Goal: Transaction & Acquisition: Purchase product/service

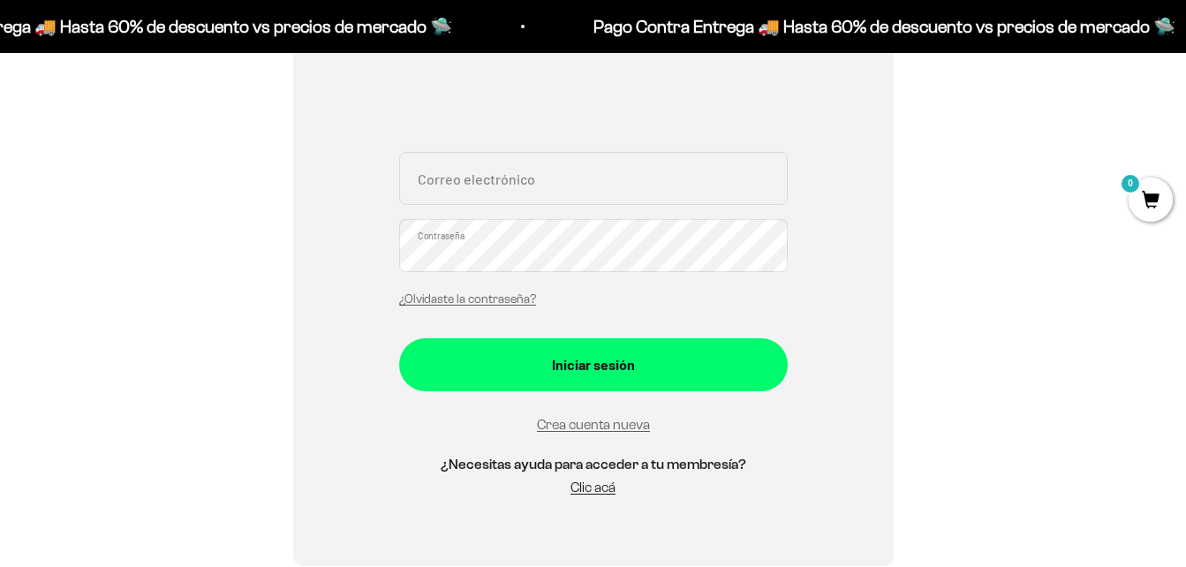
scroll to position [346, 0]
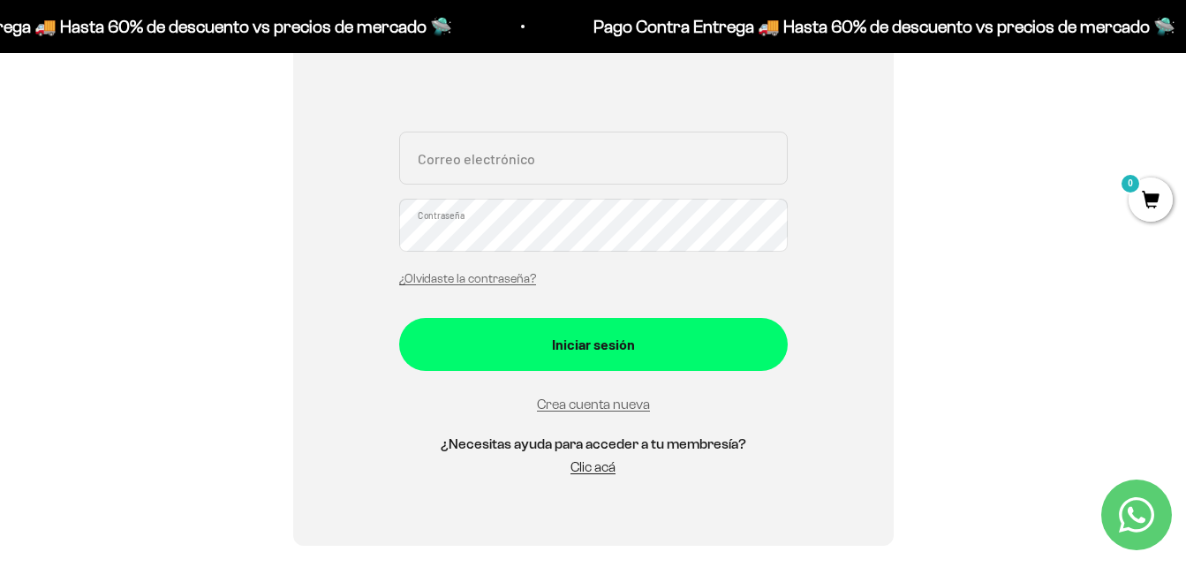
click at [613, 115] on div "Correo electrónico Contraseña ¿Olvidaste la contraseña? Iniciar sesión Crea cue…" at bounding box center [593, 245] width 389 height 499
click at [563, 156] on input "Correo electrónico" at bounding box center [593, 158] width 389 height 53
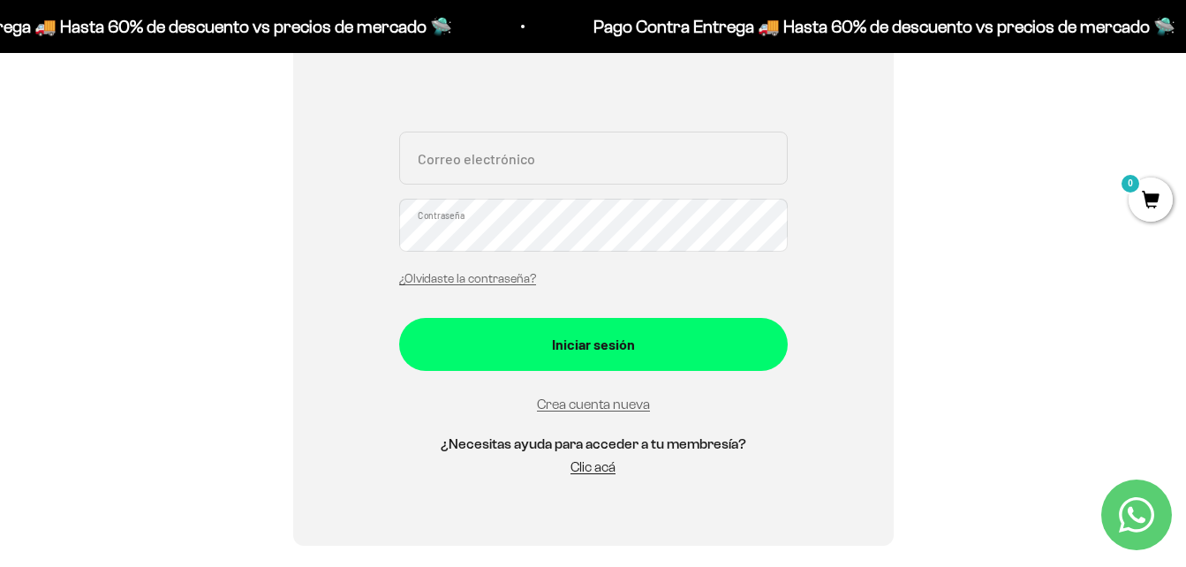
click at [563, 156] on input "Correo electrónico" at bounding box center [593, 158] width 389 height 53
type input "stivenortiz263@gmail.com"
click at [399, 318] on button "Iniciar sesión" at bounding box center [593, 344] width 389 height 53
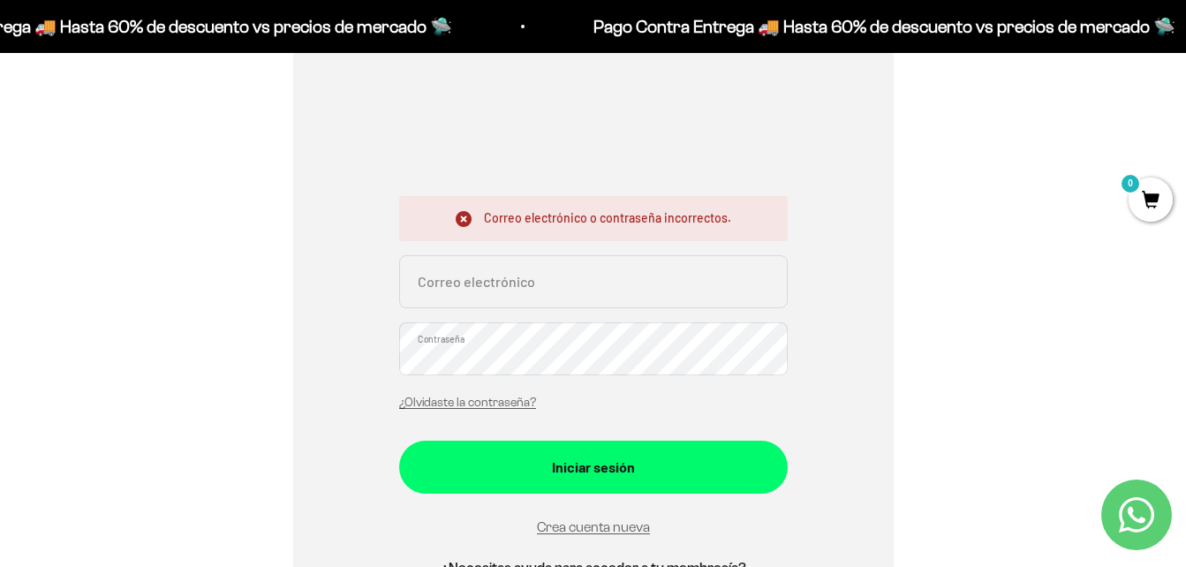
scroll to position [278, 0]
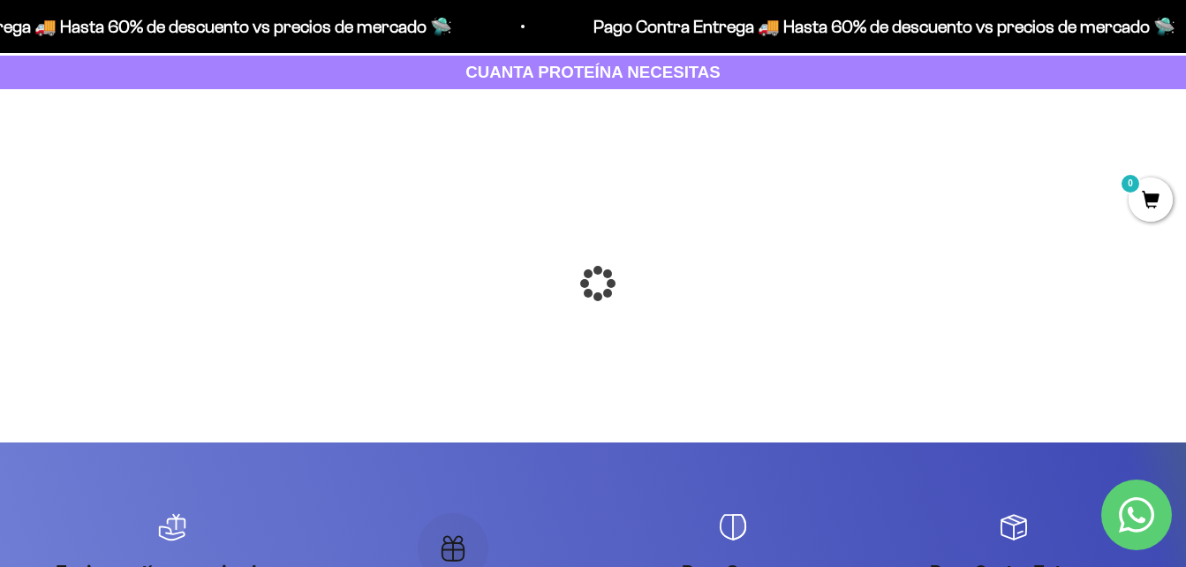
scroll to position [90, 0]
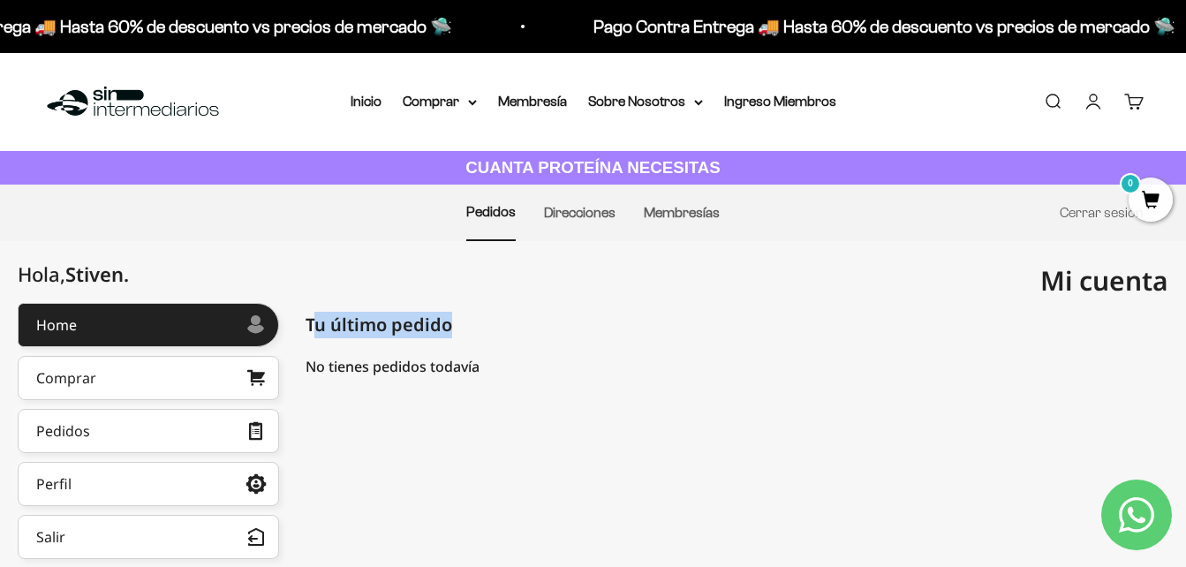
drag, startPoint x: 310, startPoint y: 333, endPoint x: 486, endPoint y: 322, distance: 176.1
click at [486, 322] on div "Tu último pedido Pedidos" at bounding box center [737, 325] width 863 height 44
drag, startPoint x: 486, startPoint y: 322, endPoint x: 705, endPoint y: 303, distance: 219.9
click at [705, 303] on div "Tu último pedido Pedidos" at bounding box center [737, 325] width 863 height 44
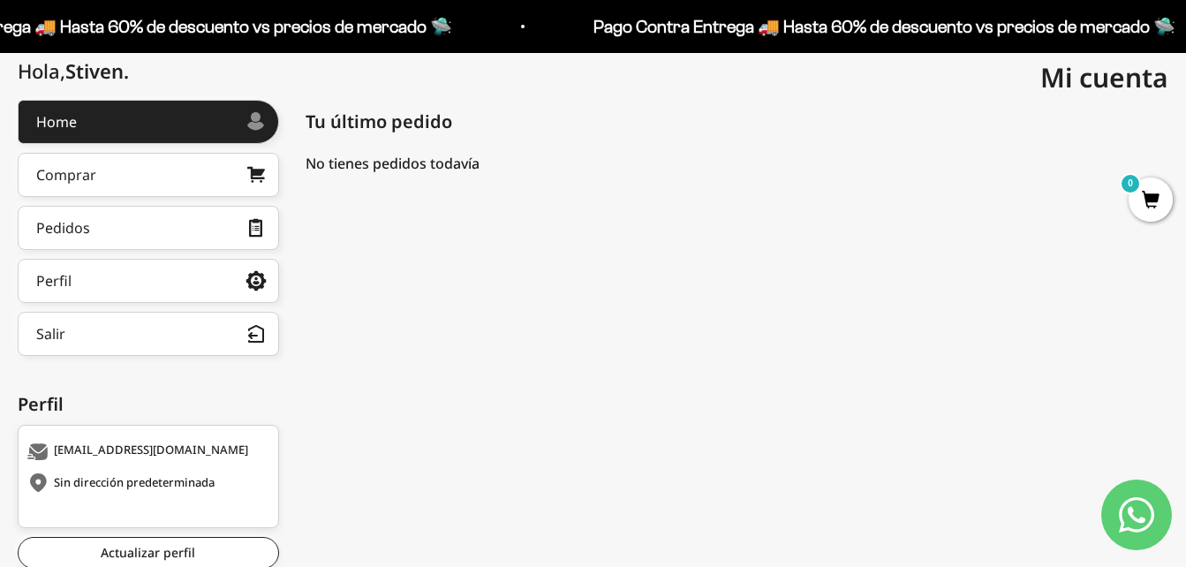
scroll to position [200, 0]
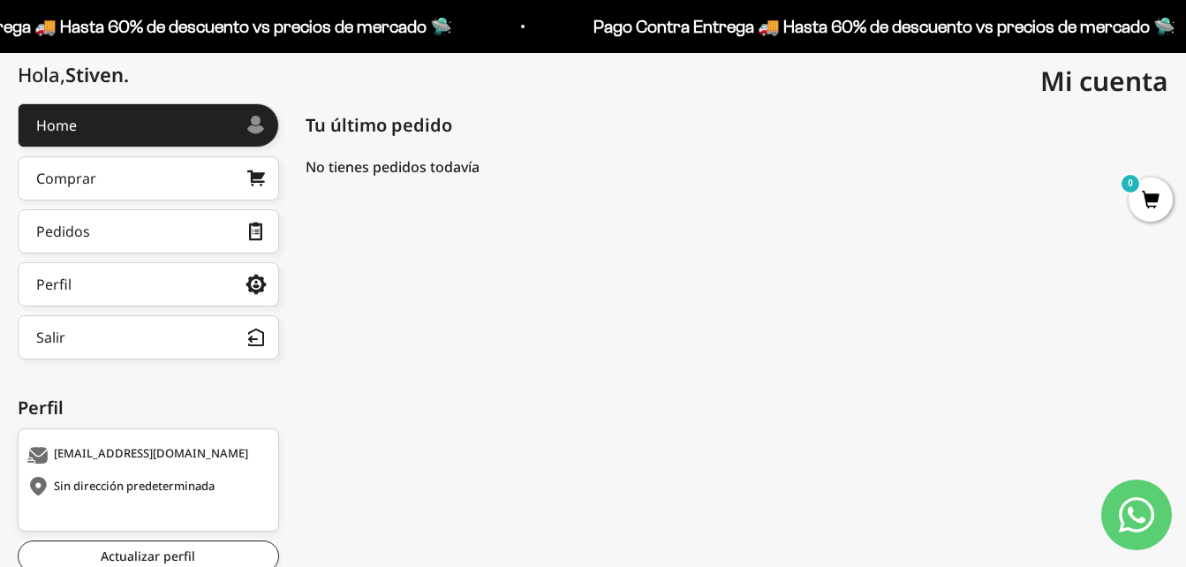
click at [1177, 207] on div "Hola, Stiven . Home Comprar Pedidos Perfil Información personal Direcciones gua…" at bounding box center [593, 364] width 1186 height 522
click at [1166, 205] on span "0" at bounding box center [1151, 200] width 44 height 44
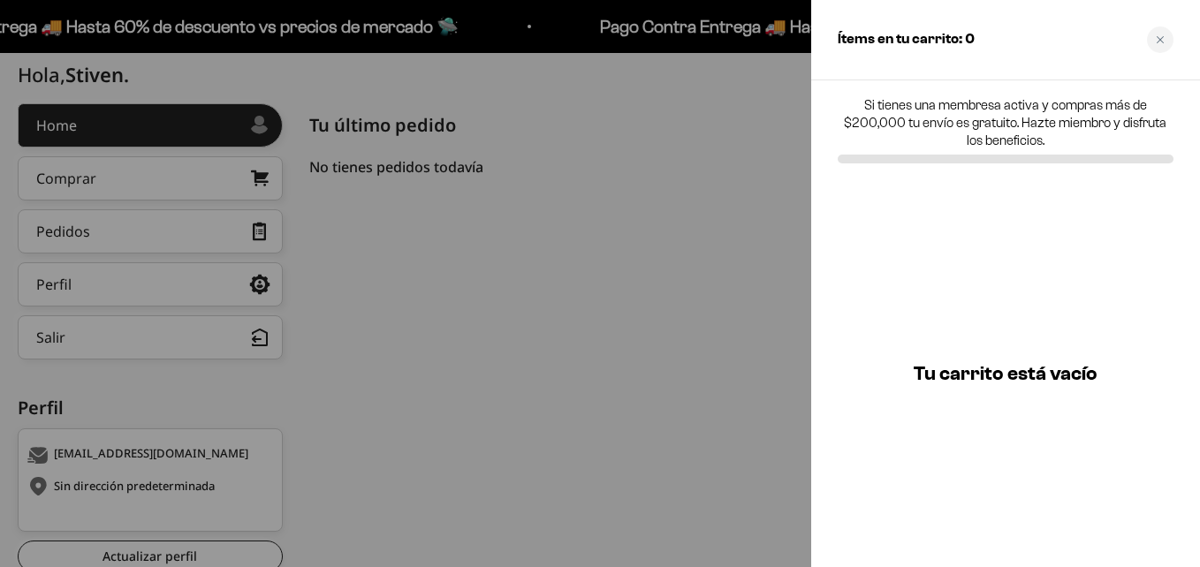
click at [1165, 34] on div "Close cart" at bounding box center [1160, 40] width 27 height 27
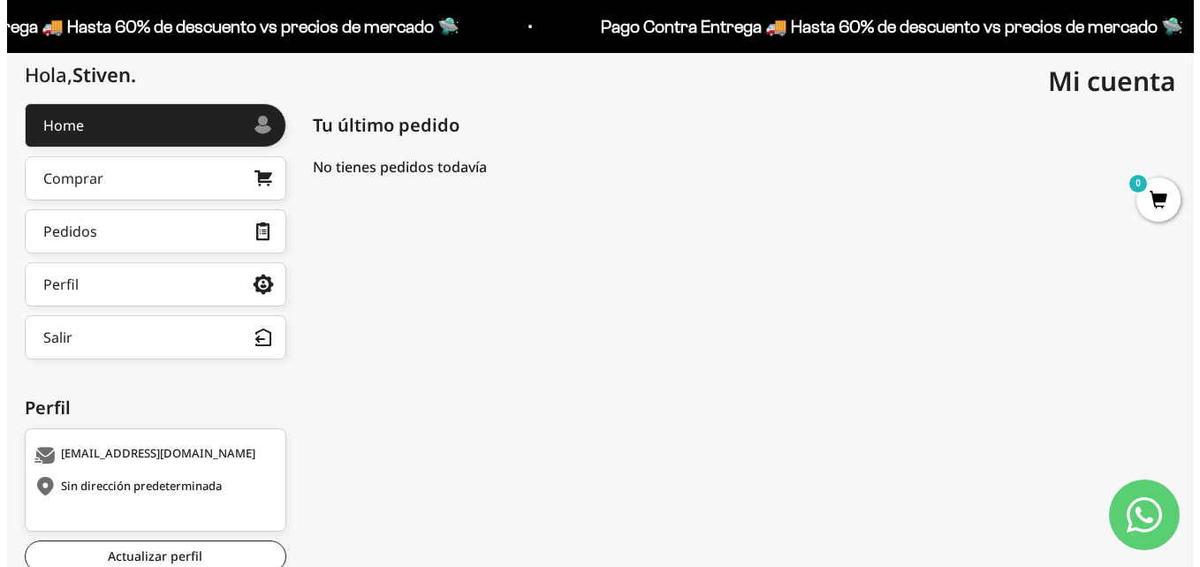
scroll to position [0, 0]
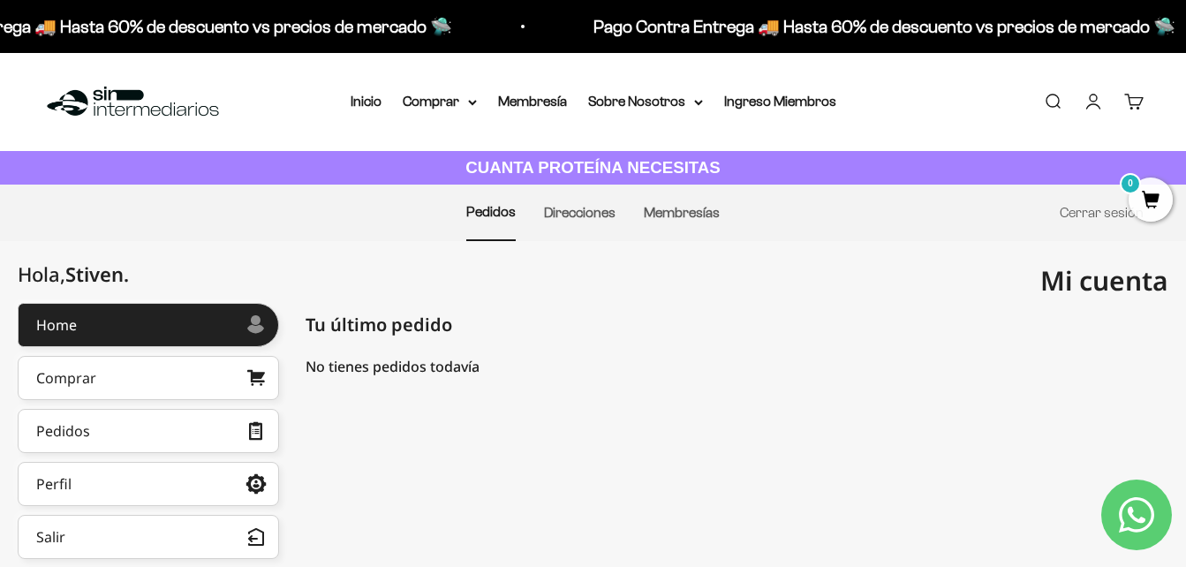
click at [1043, 99] on link "Buscar" at bounding box center [1052, 101] width 19 height 19
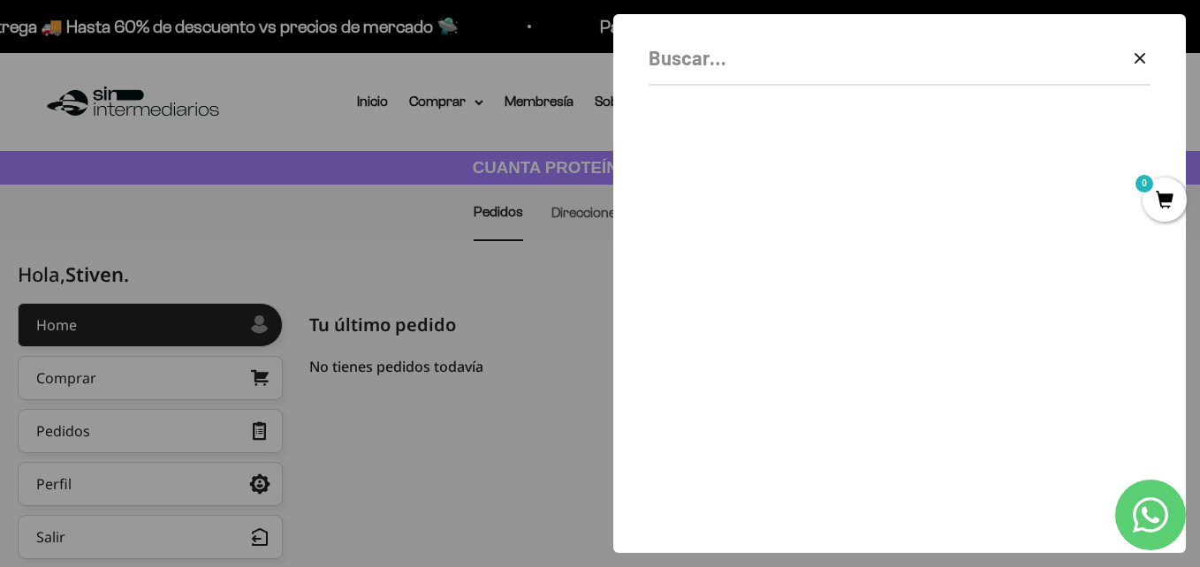
click at [754, 76] on div "Borrar Cerrar" at bounding box center [899, 63] width 502 height 43
click at [727, 64] on input "c" at bounding box center [854, 57] width 413 height 31
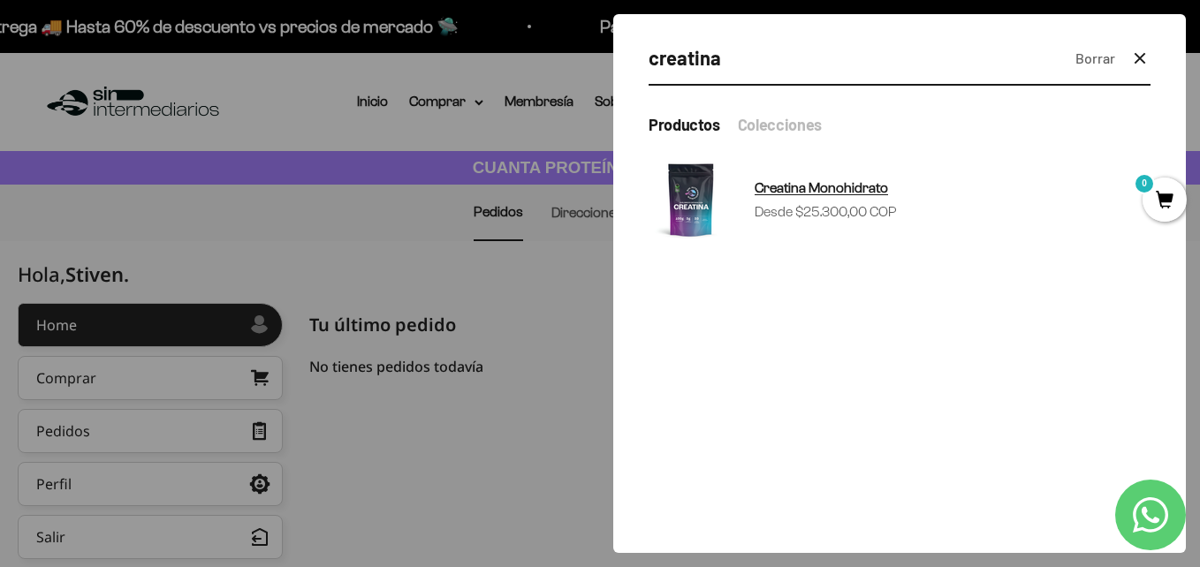
type input "creatina"
click at [800, 199] on span "Creatina Monohidrato" at bounding box center [820, 188] width 133 height 23
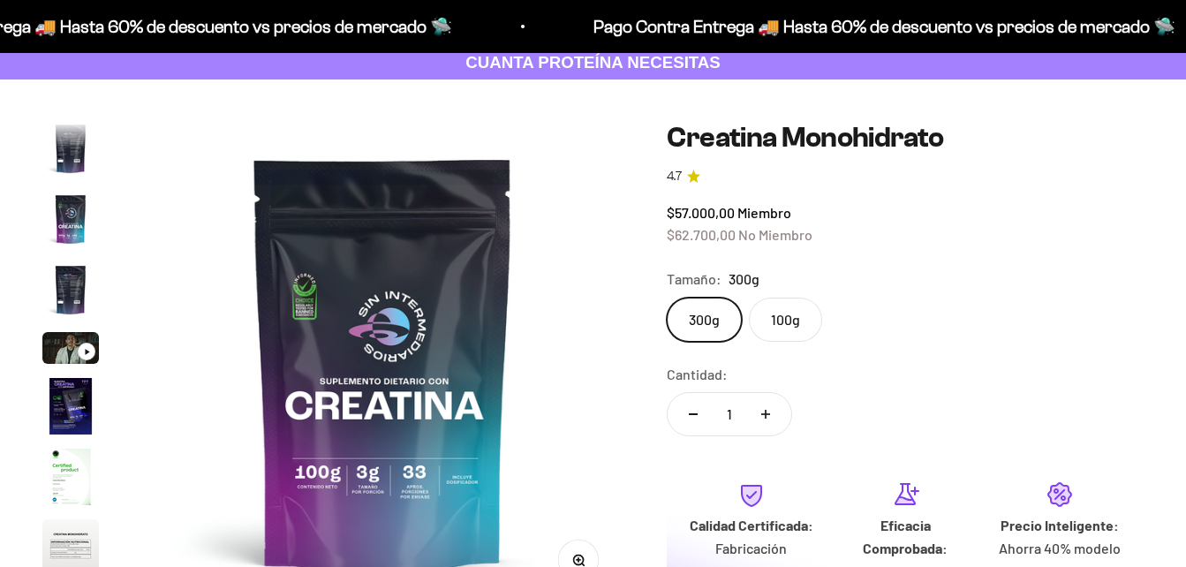
scroll to position [0, 3954]
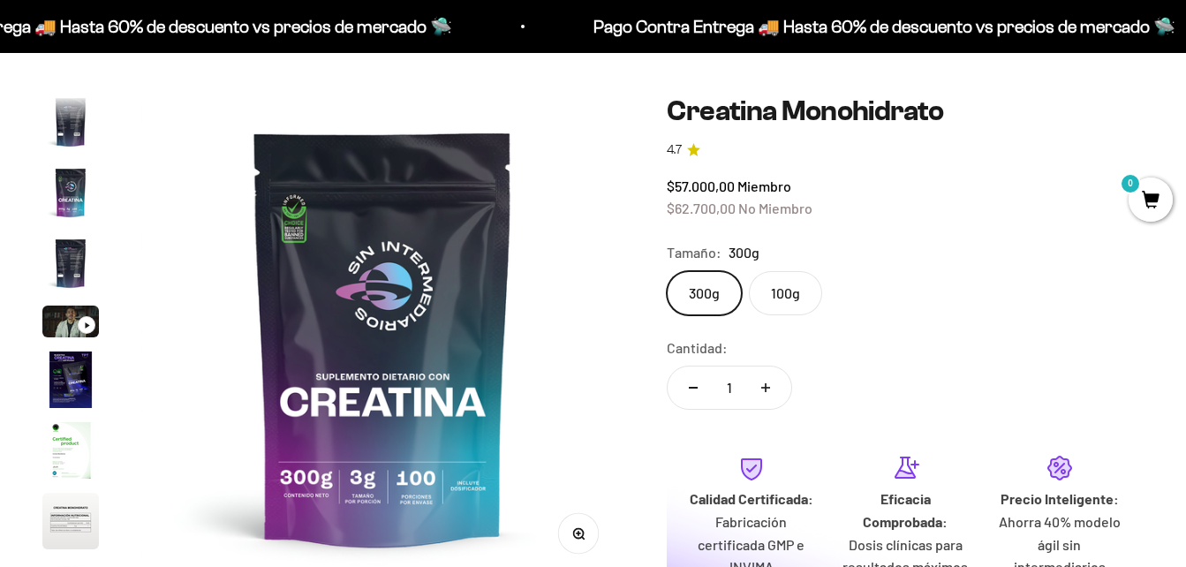
click at [770, 394] on button "Aumentar cantidad" at bounding box center [765, 388] width 51 height 42
type input "2"
click at [920, 352] on div "Cantidad: 2" at bounding box center [905, 376] width 477 height 79
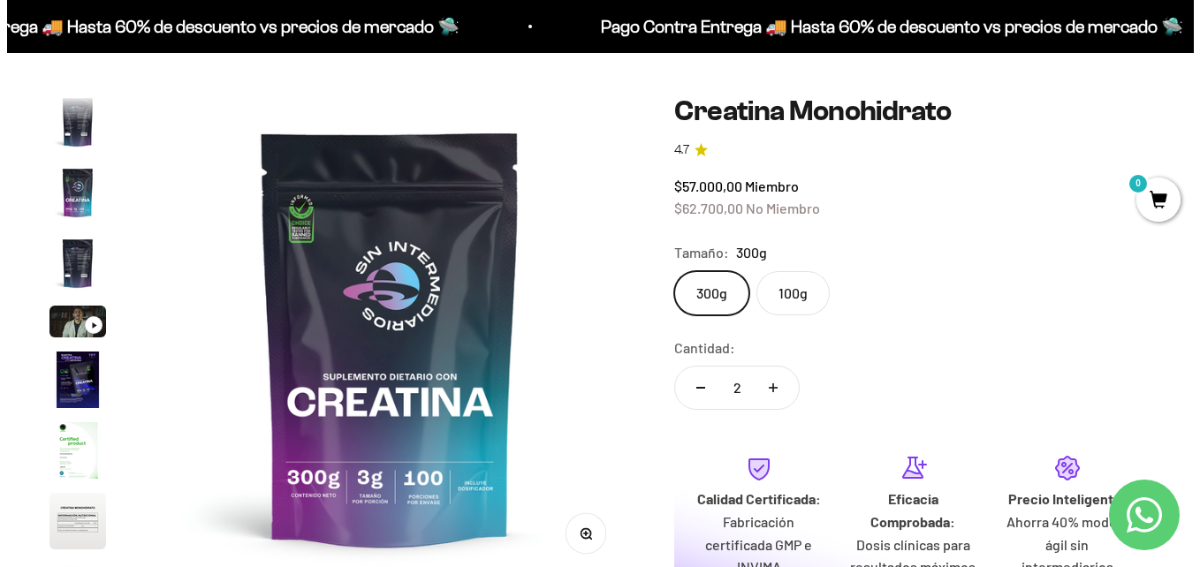
scroll to position [627, 0]
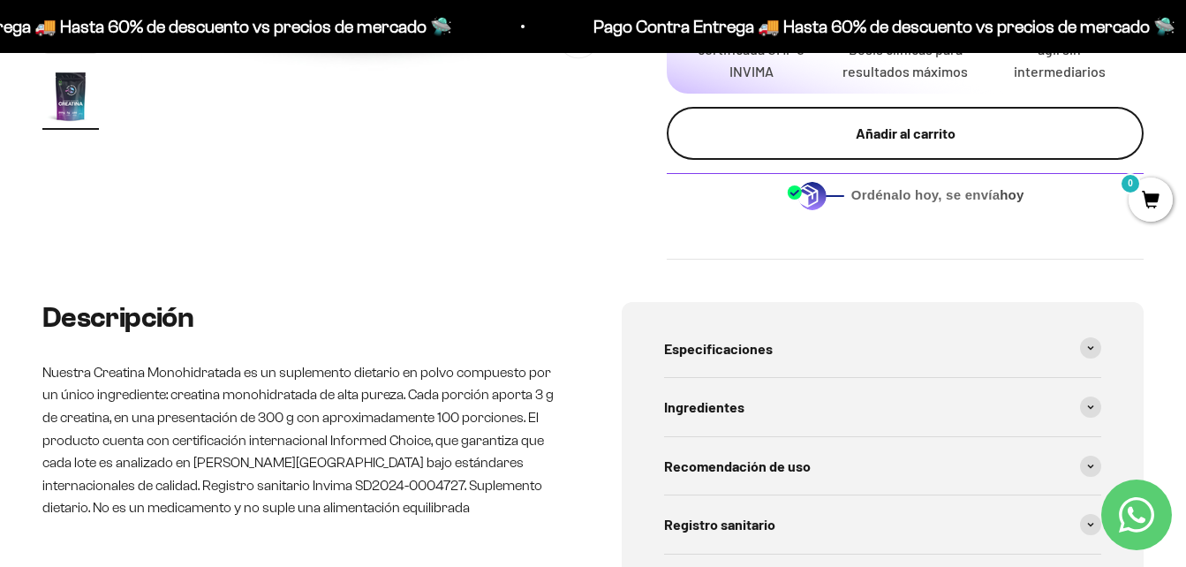
click at [935, 137] on div "Añadir al carrito" at bounding box center [905, 133] width 406 height 23
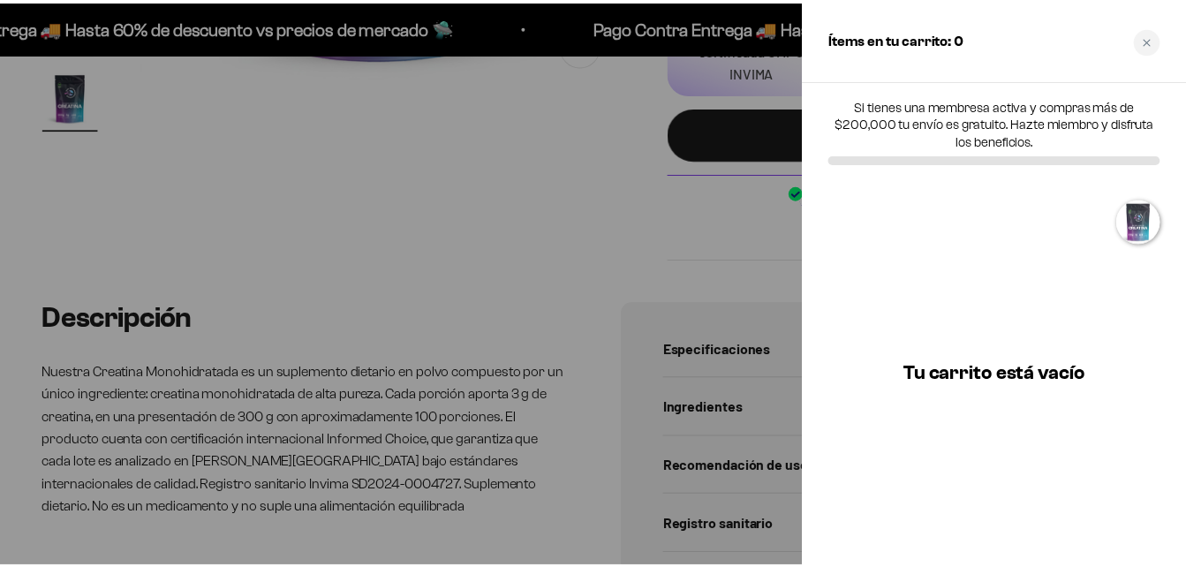
scroll to position [0, 0]
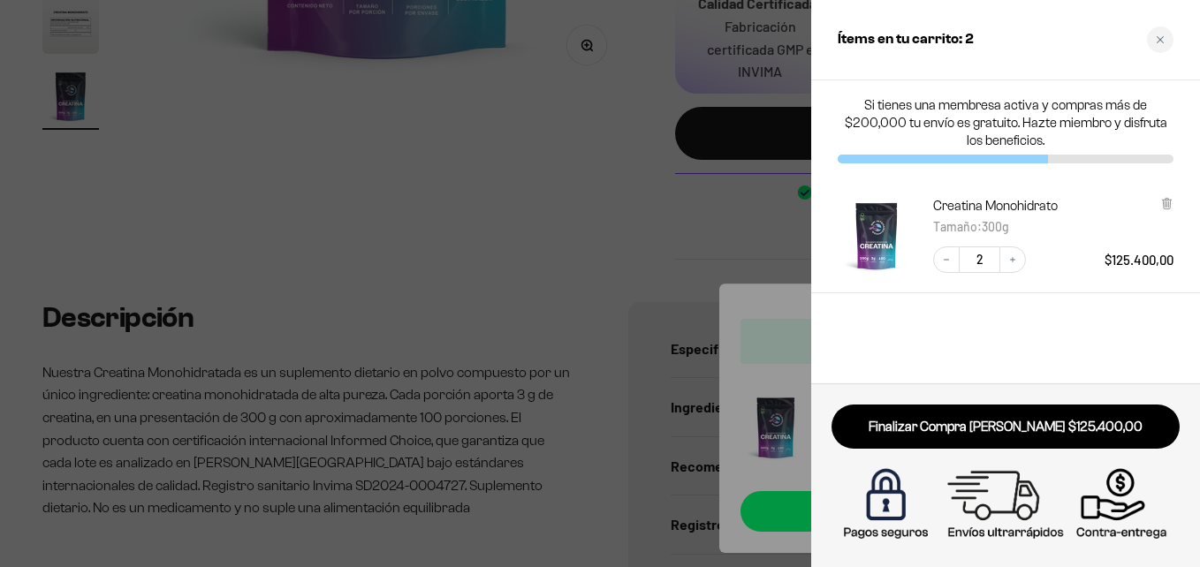
click at [676, 206] on div at bounding box center [600, 283] width 1200 height 567
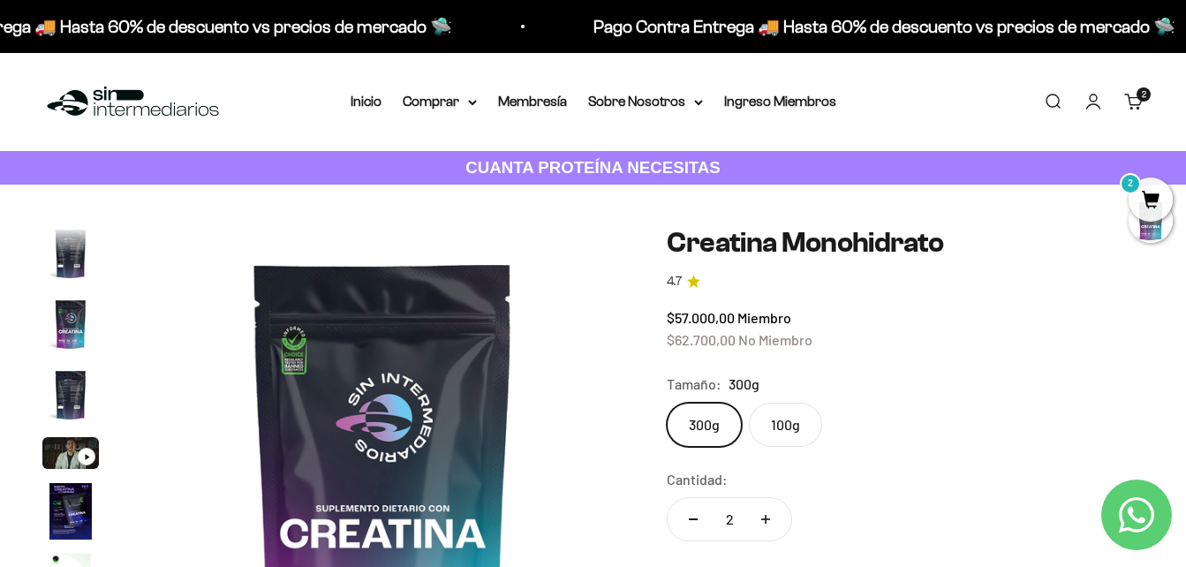
click at [1057, 97] on link "Buscar" at bounding box center [1052, 101] width 19 height 19
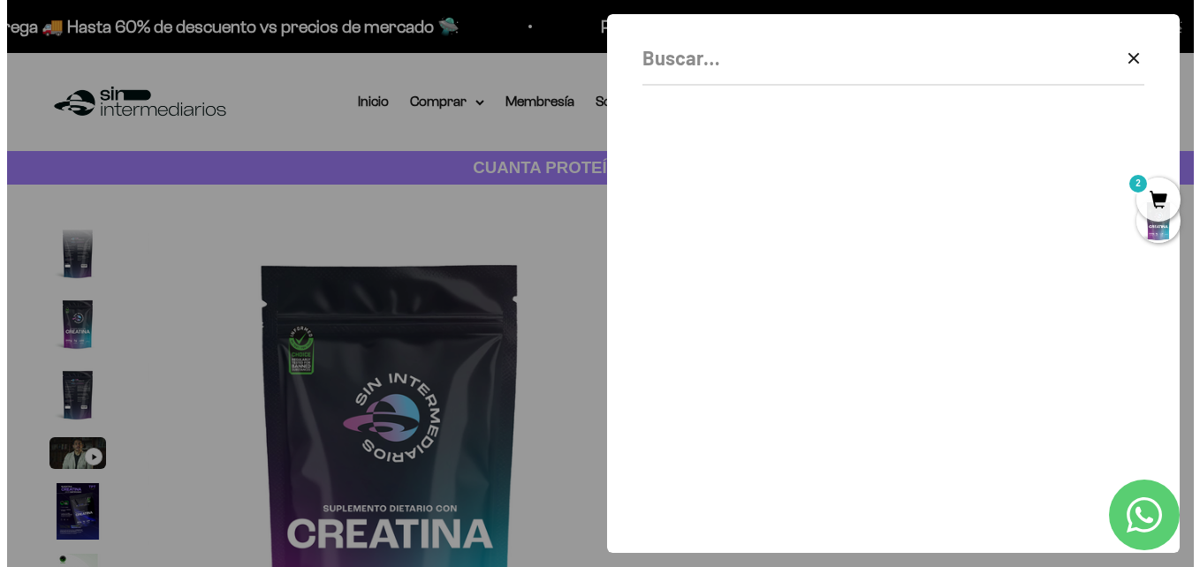
scroll to position [0, 4011]
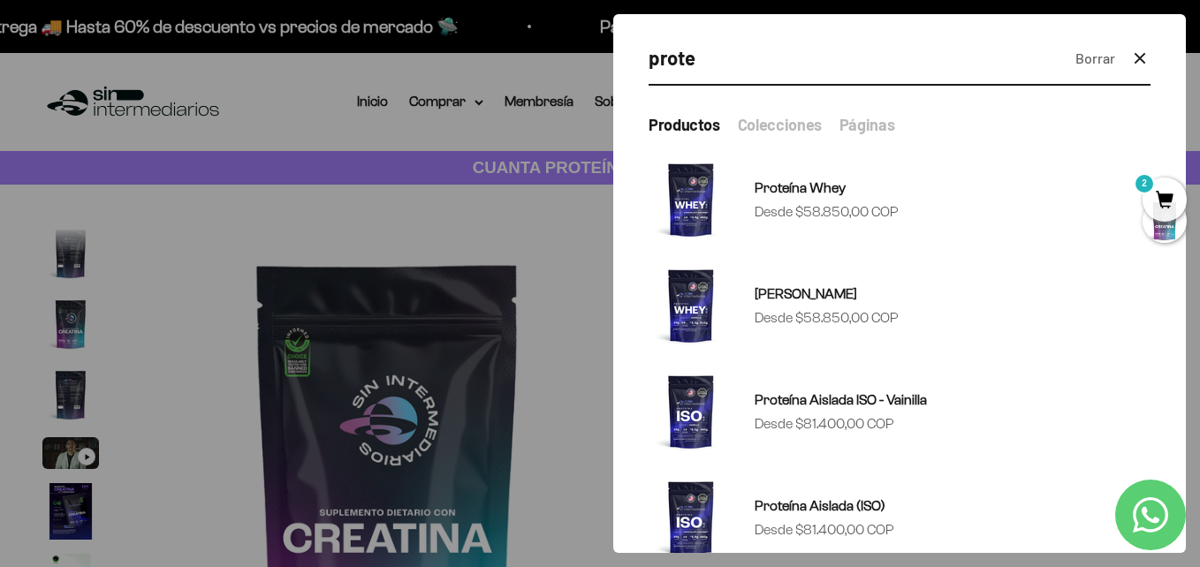
type input "prote"
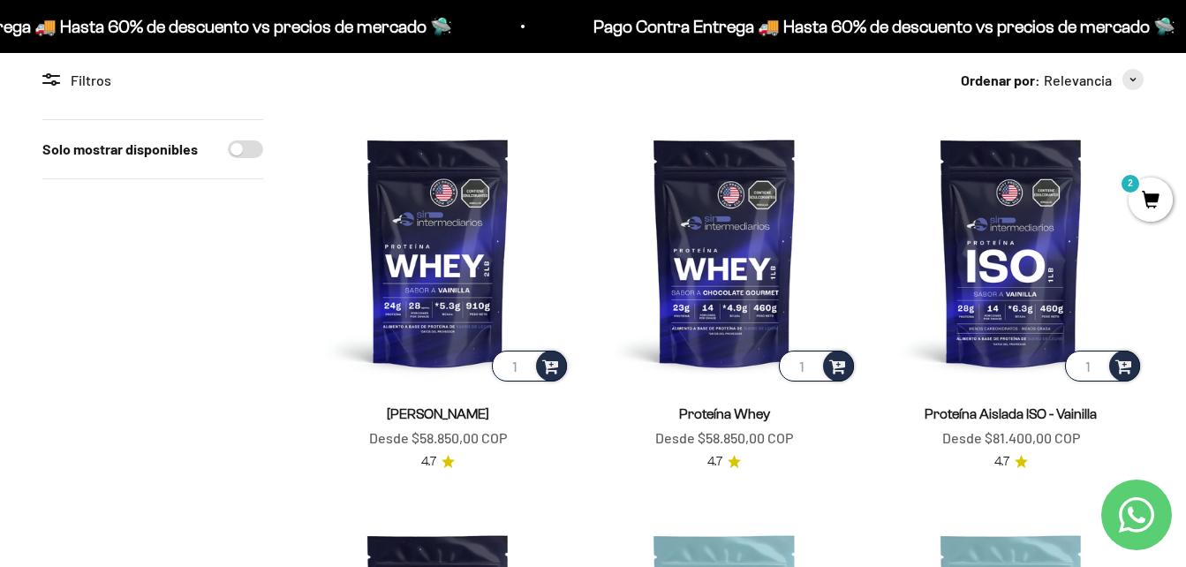
scroll to position [292, 0]
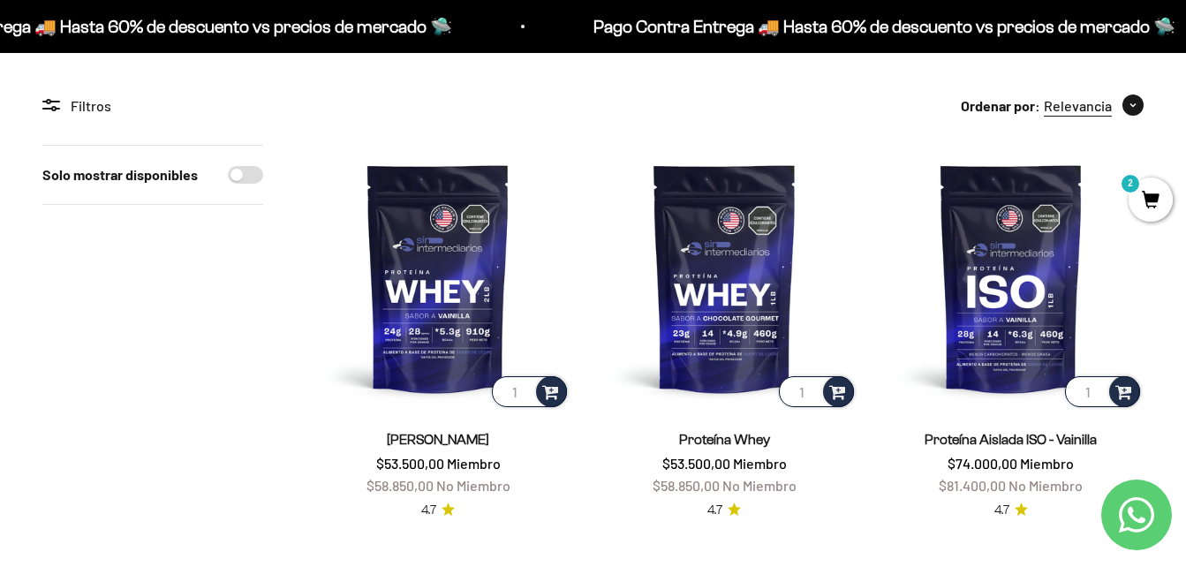
click at [1119, 101] on button "Relevancia" at bounding box center [1094, 106] width 100 height 23
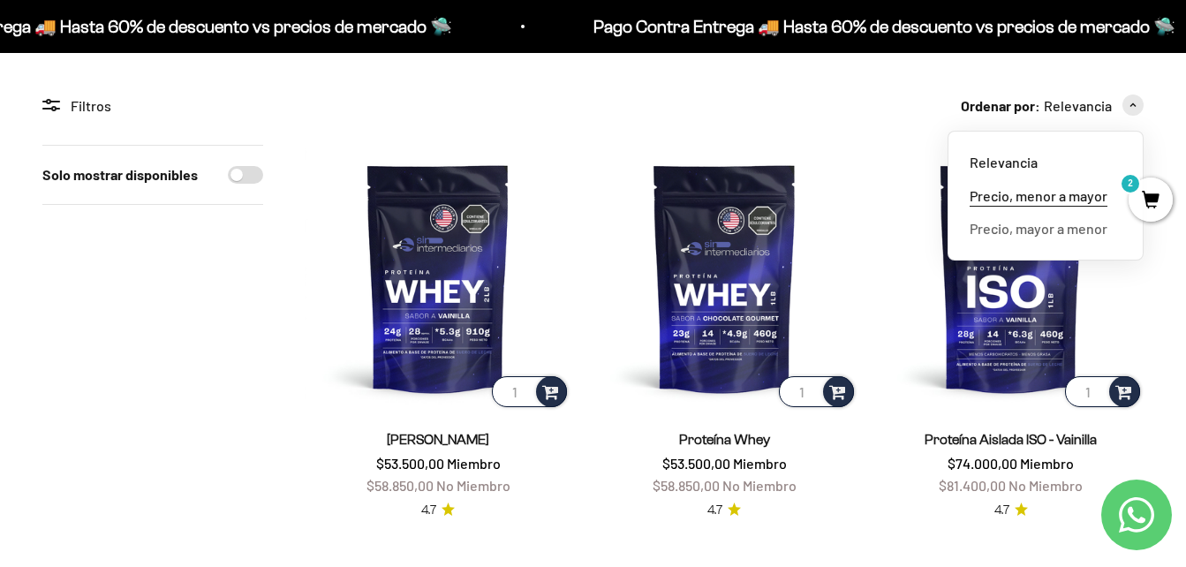
click at [1071, 195] on span "Precio, menor a mayor" at bounding box center [1039, 196] width 138 height 23
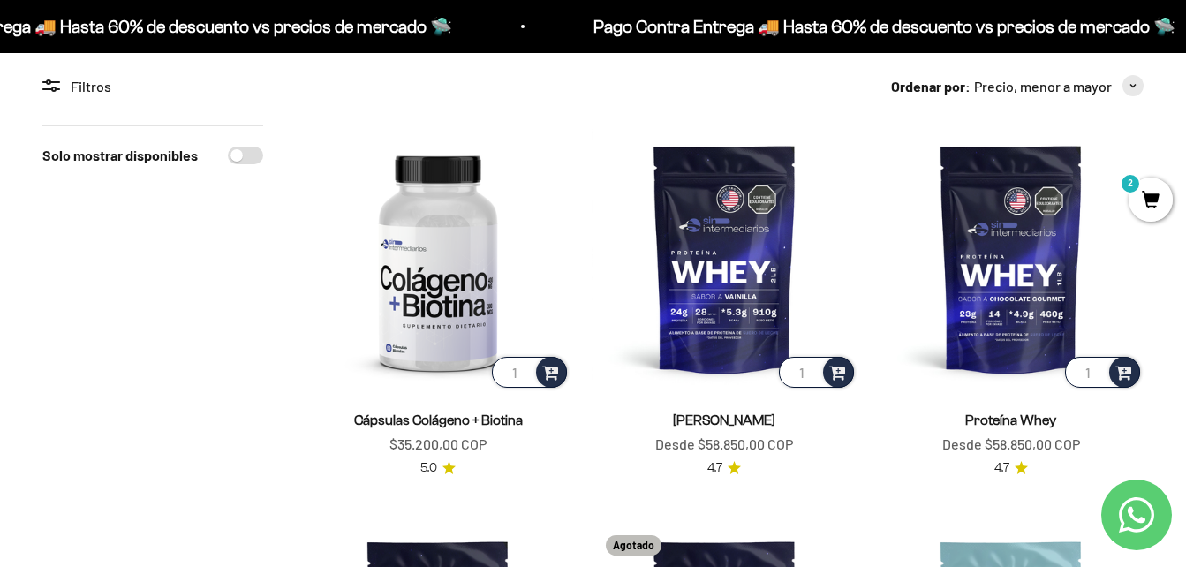
scroll to position [318, 0]
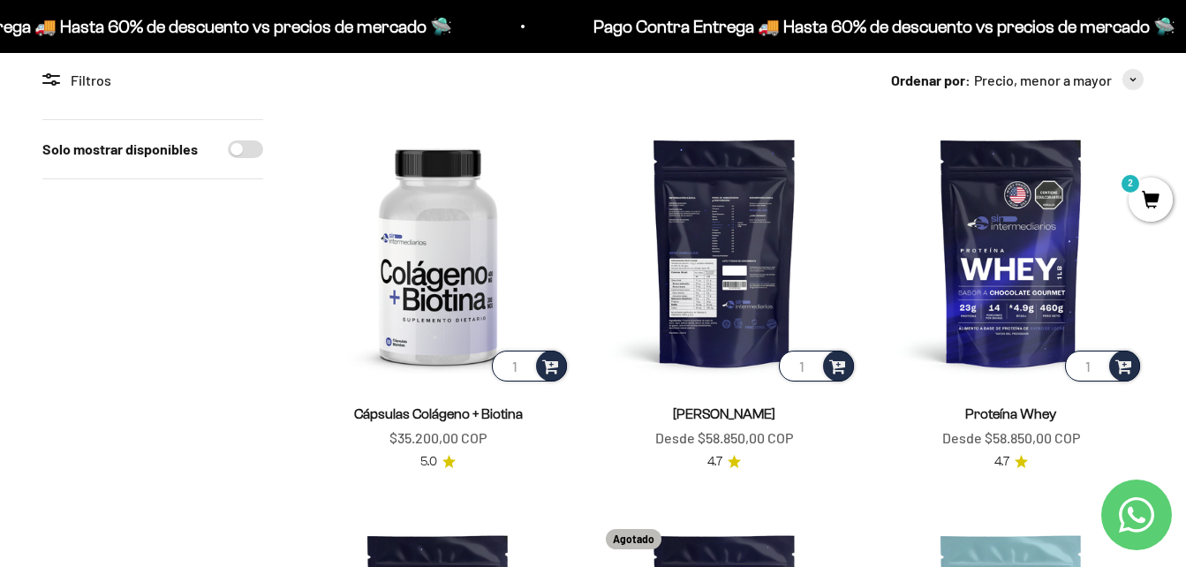
click at [761, 233] on img at bounding box center [724, 251] width 265 height 265
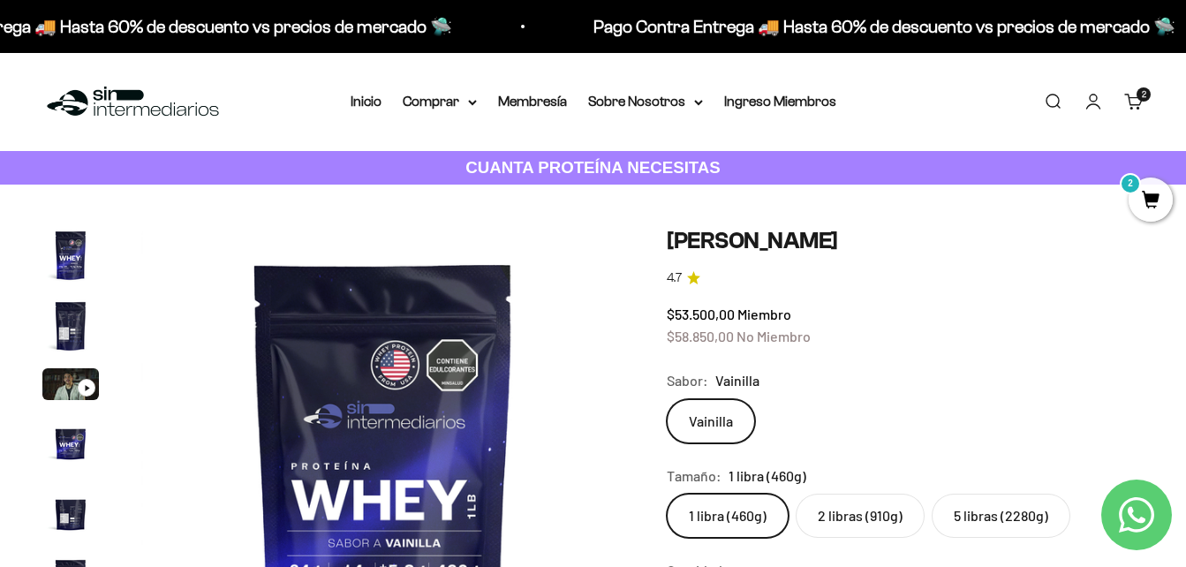
click at [853, 517] on label "2 libras (910g)" at bounding box center [860, 516] width 129 height 44
click at [667, 494] on input "2 libras (910g)" at bounding box center [666, 493] width 1 height 1
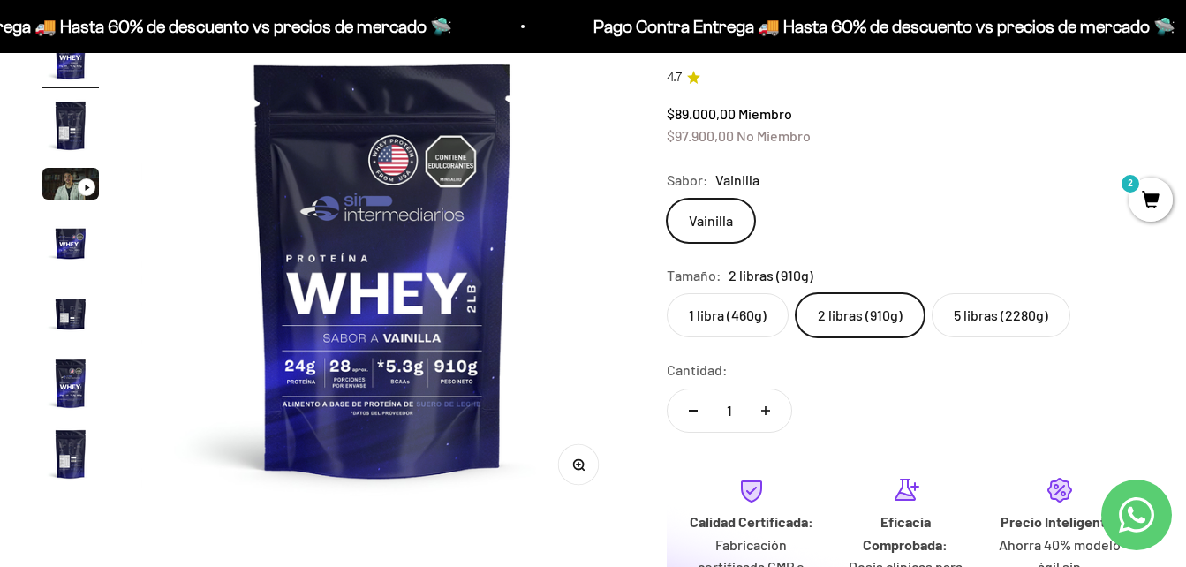
scroll to position [192, 0]
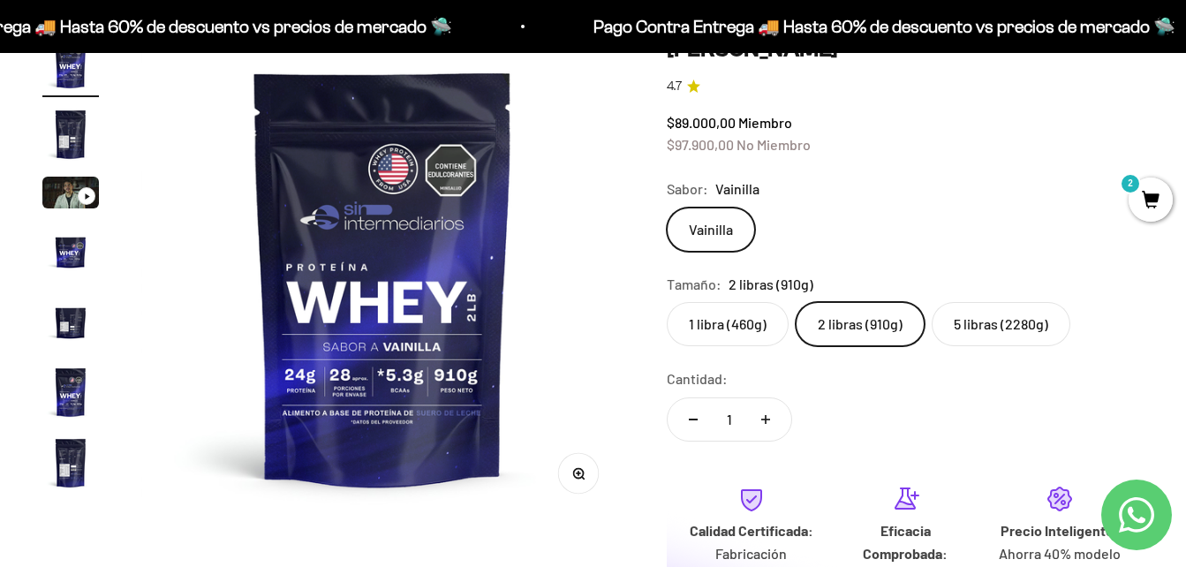
click at [742, 307] on label "1 libra (460g)" at bounding box center [728, 324] width 122 height 44
click at [667, 302] on input "1 libra (460g)" at bounding box center [666, 301] width 1 height 1
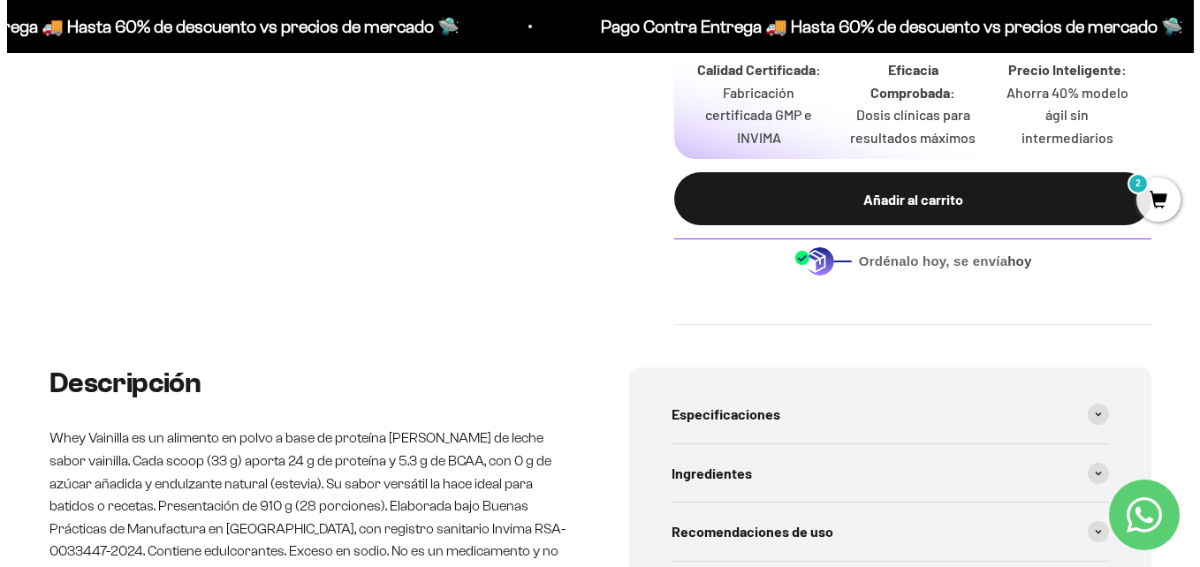
scroll to position [740, 0]
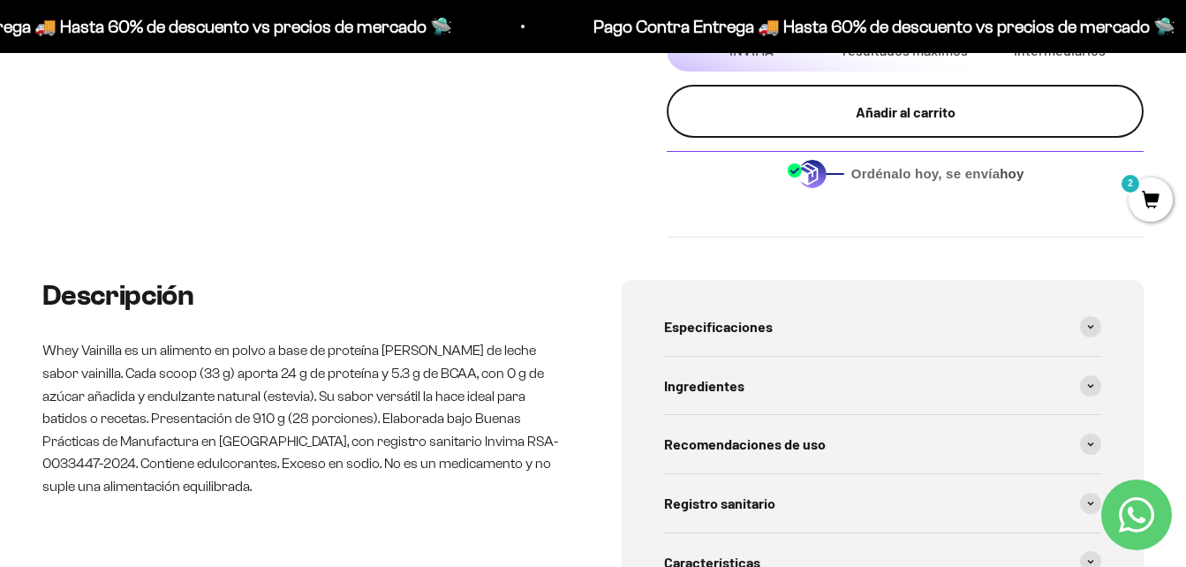
click at [893, 107] on div "Añadir al carrito" at bounding box center [905, 112] width 406 height 23
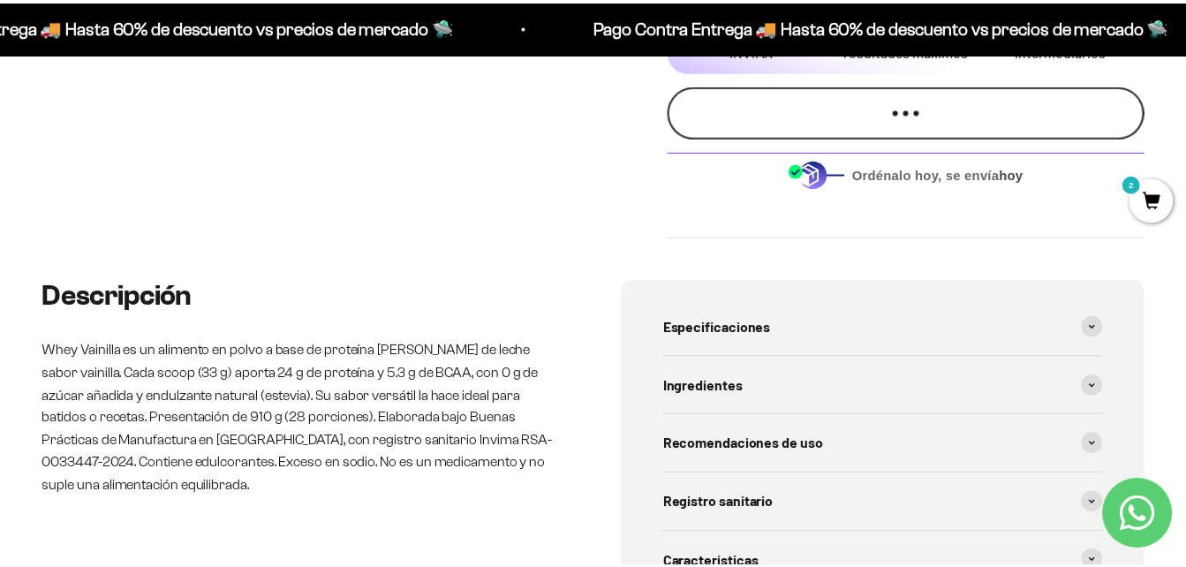
scroll to position [0, 2507]
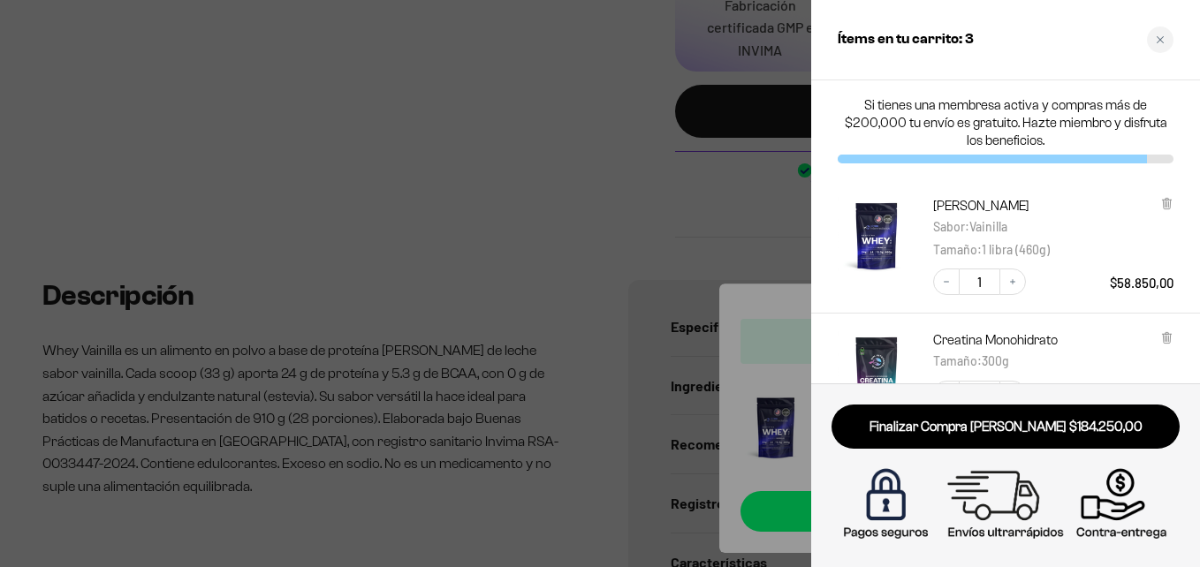
click at [432, 336] on div at bounding box center [600, 283] width 1200 height 567
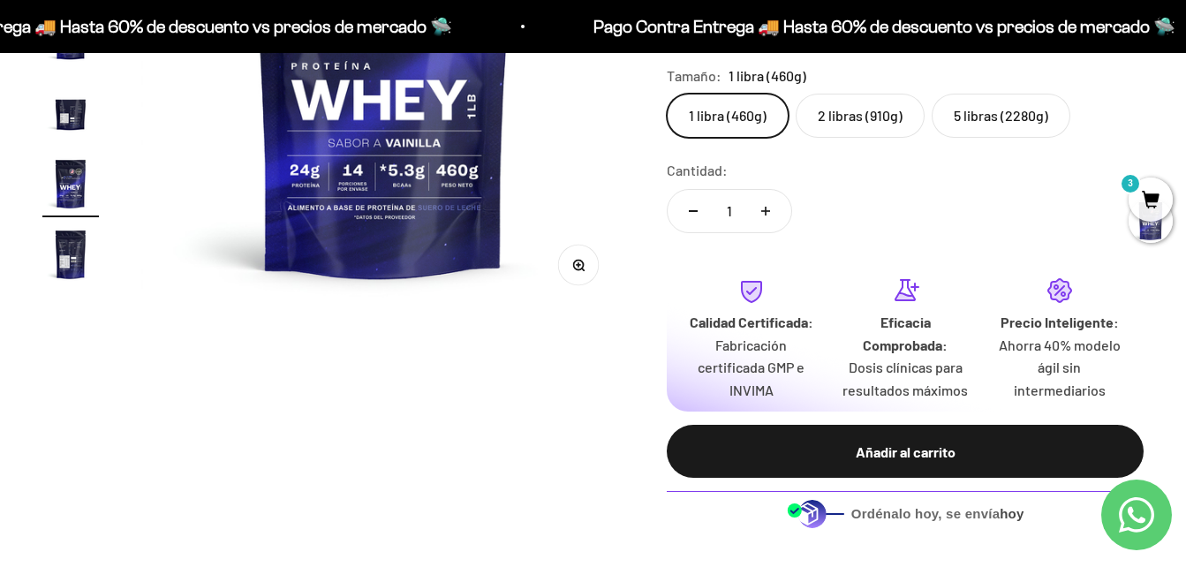
scroll to position [0, 0]
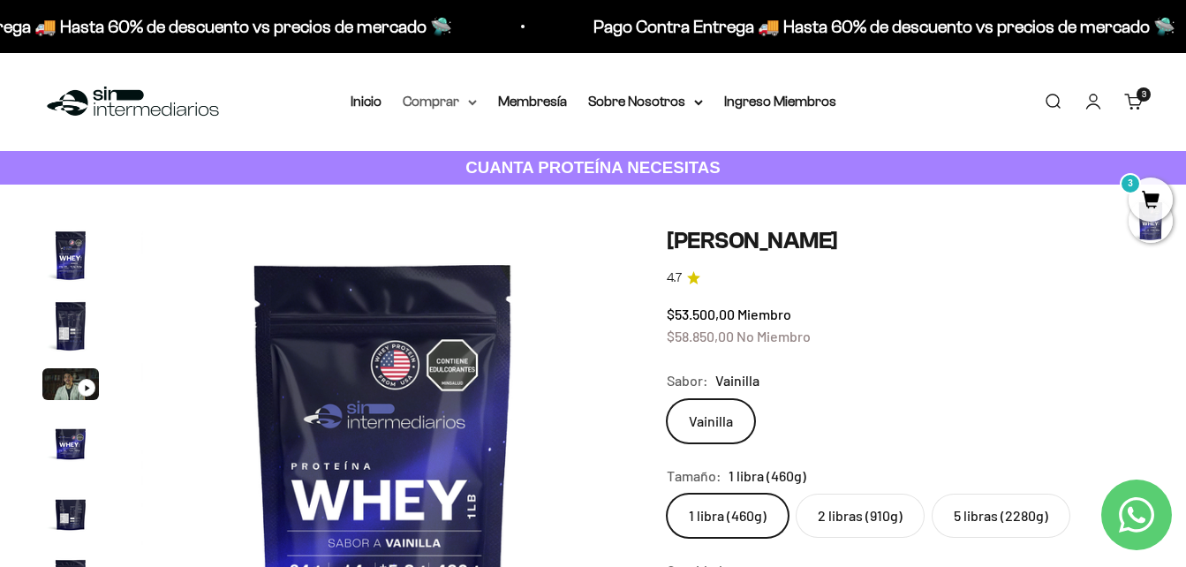
click at [443, 102] on summary "Comprar" at bounding box center [440, 101] width 74 height 23
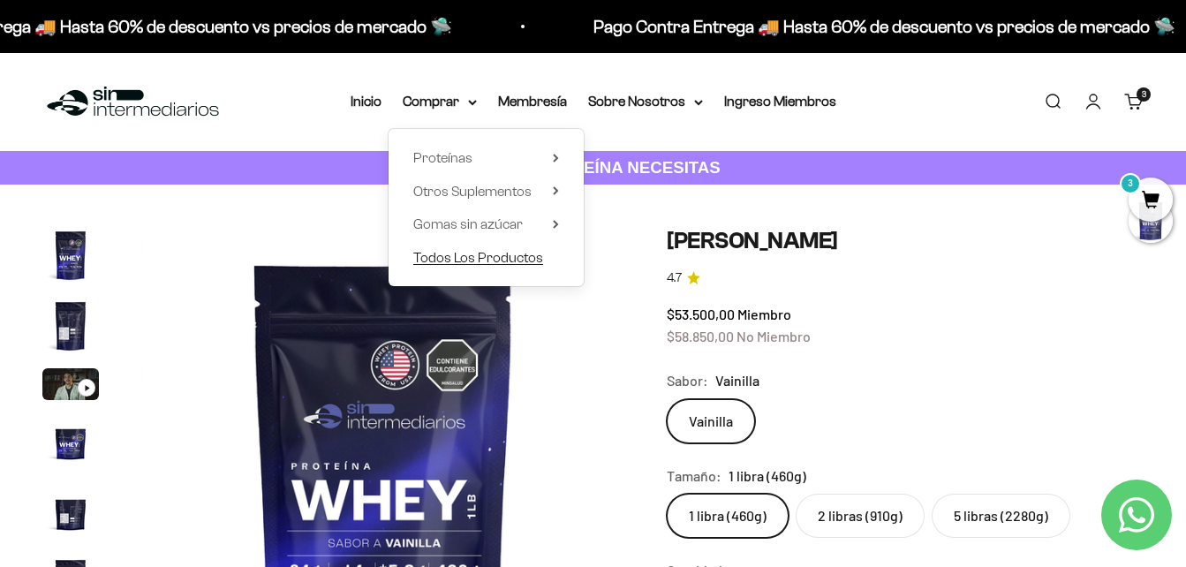
click at [489, 256] on span "Todos Los Productos" at bounding box center [478, 257] width 130 height 15
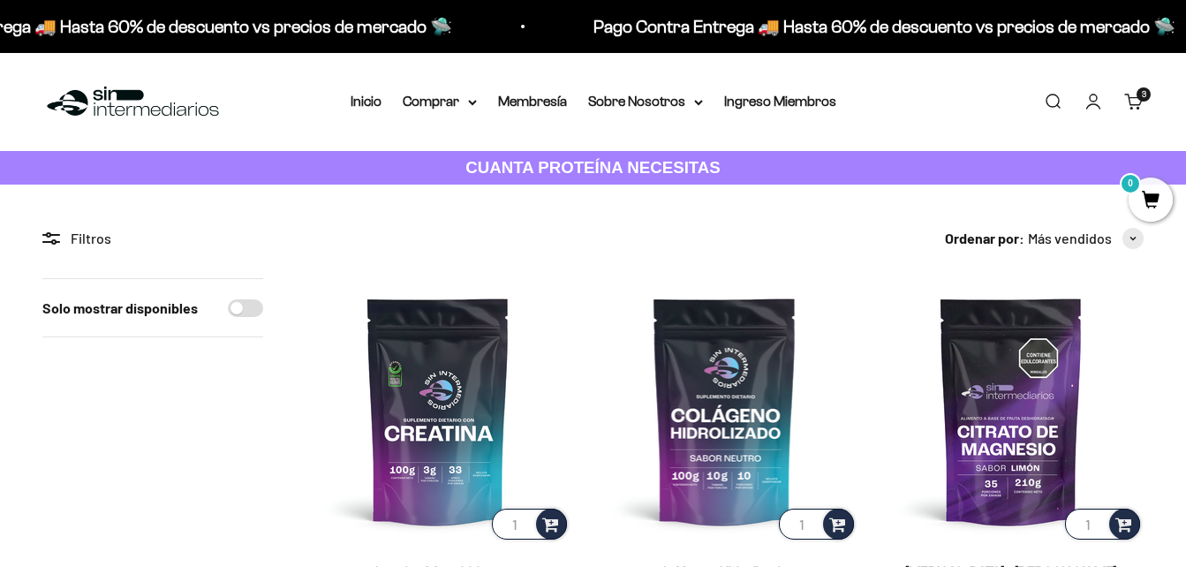
click at [1127, 231] on span "button" at bounding box center [1133, 238] width 21 height 21
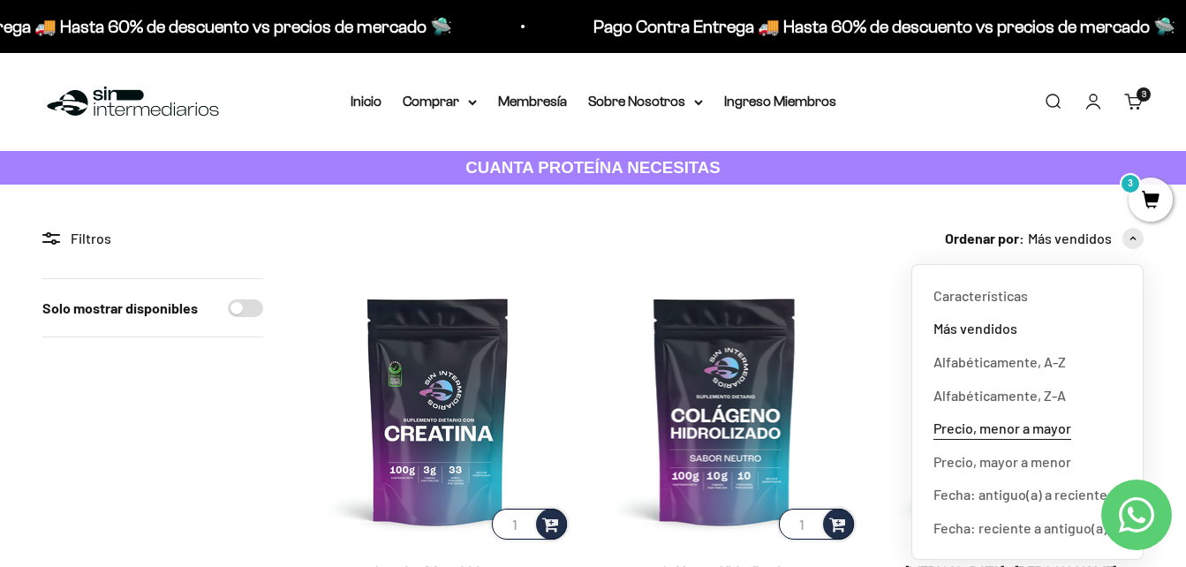
click at [992, 428] on span "Precio, menor a mayor" at bounding box center [1003, 428] width 138 height 23
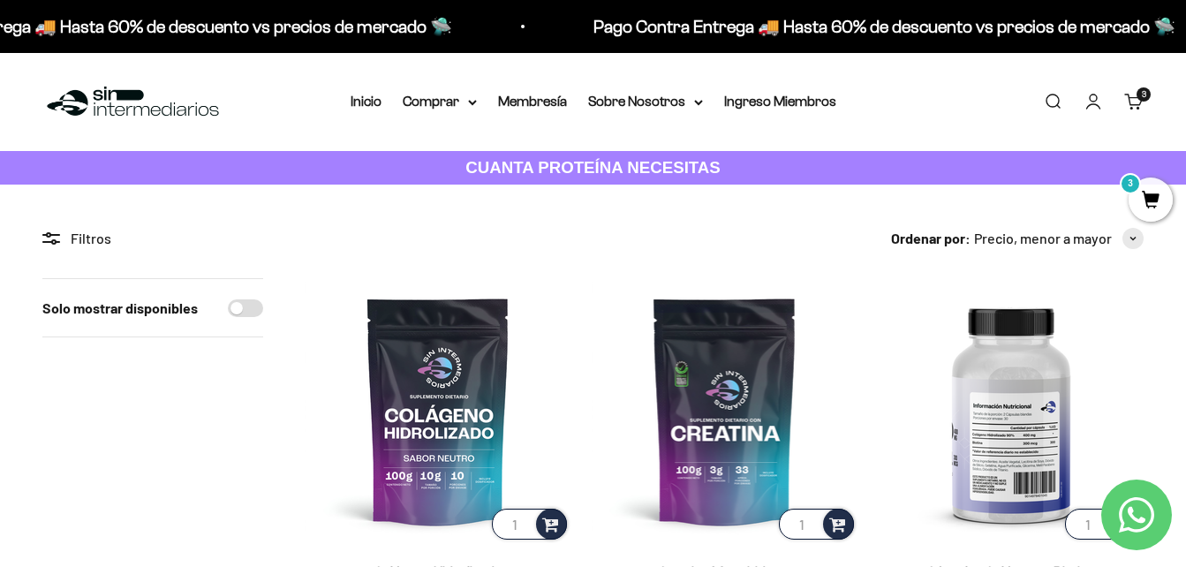
click at [992, 429] on img at bounding box center [1011, 410] width 265 height 265
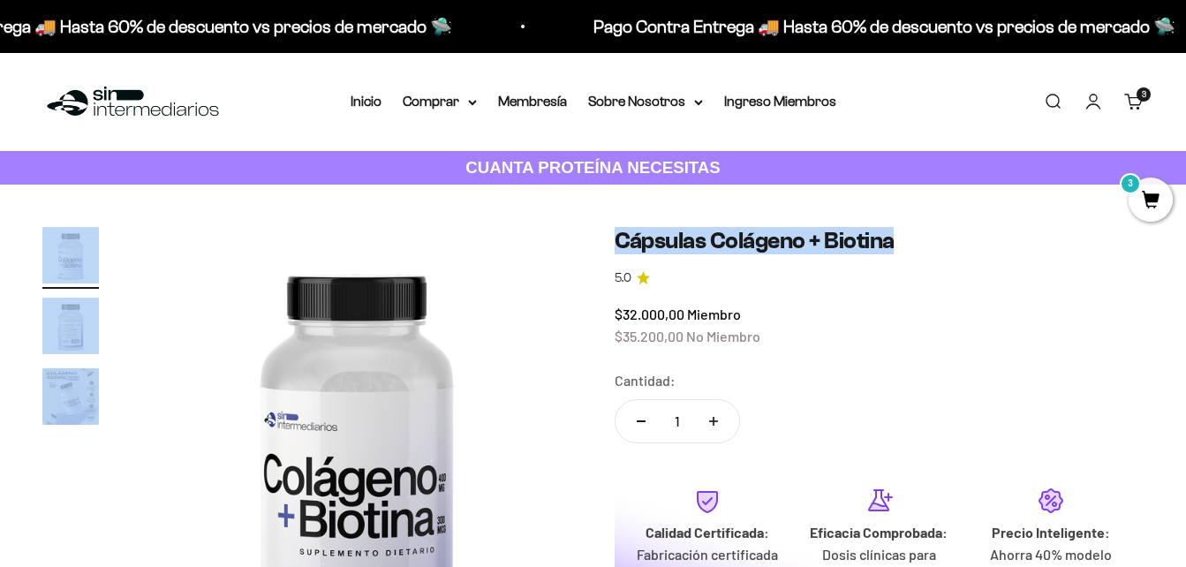
drag, startPoint x: 598, startPoint y: 237, endPoint x: 896, endPoint y: 229, distance: 297.8
click at [896, 229] on div "Zoom Ir al artículo 1 Ir al artículo 2 Ir al artículo 3 Cápsulas Colágeno + [ME…" at bounding box center [593, 460] width 1102 height 467
click at [895, 229] on h1 "Cápsulas Colágeno + Biotina" at bounding box center [880, 240] width 530 height 27
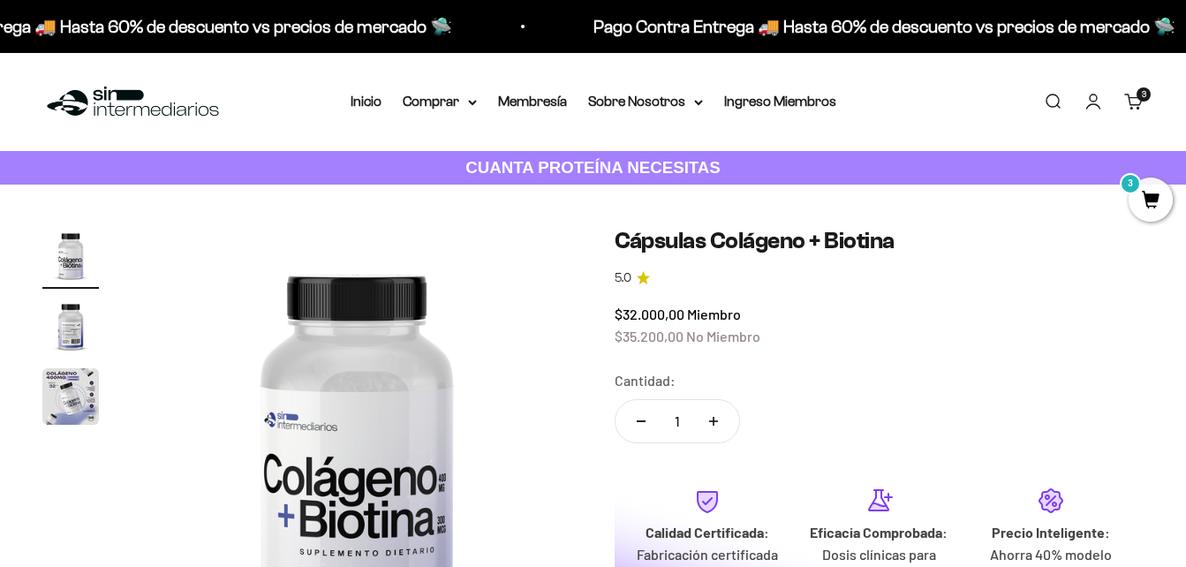
click at [895, 229] on h1 "Cápsulas Colágeno + Biotina" at bounding box center [880, 240] width 530 height 27
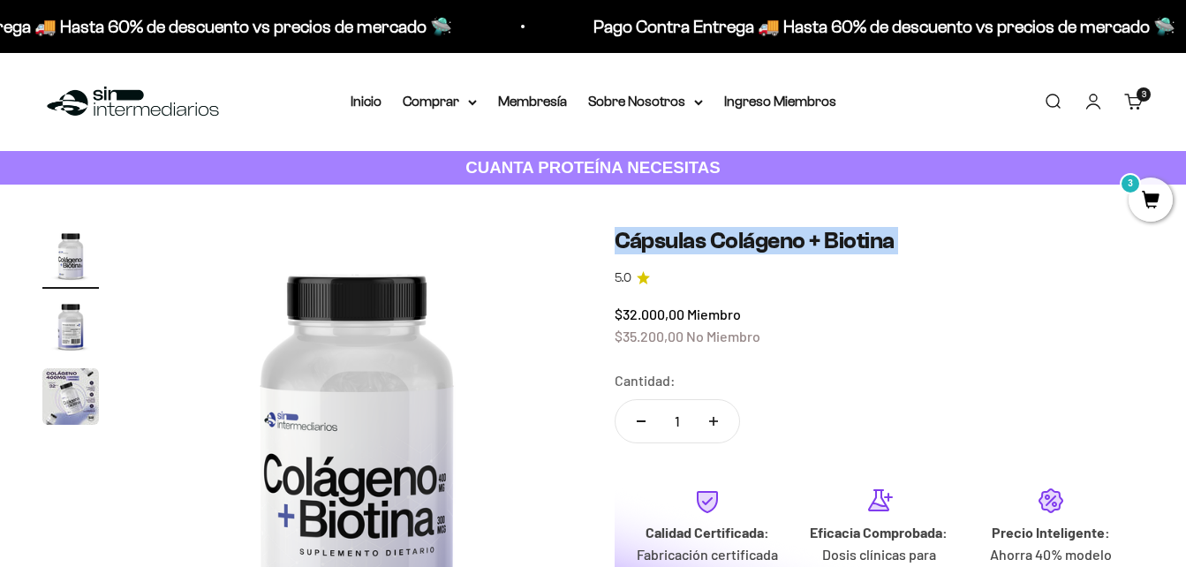
click at [895, 229] on h1 "Cápsulas Colágeno + Biotina" at bounding box center [880, 240] width 530 height 27
copy h1 "Cápsulas Colágeno + Biotina"
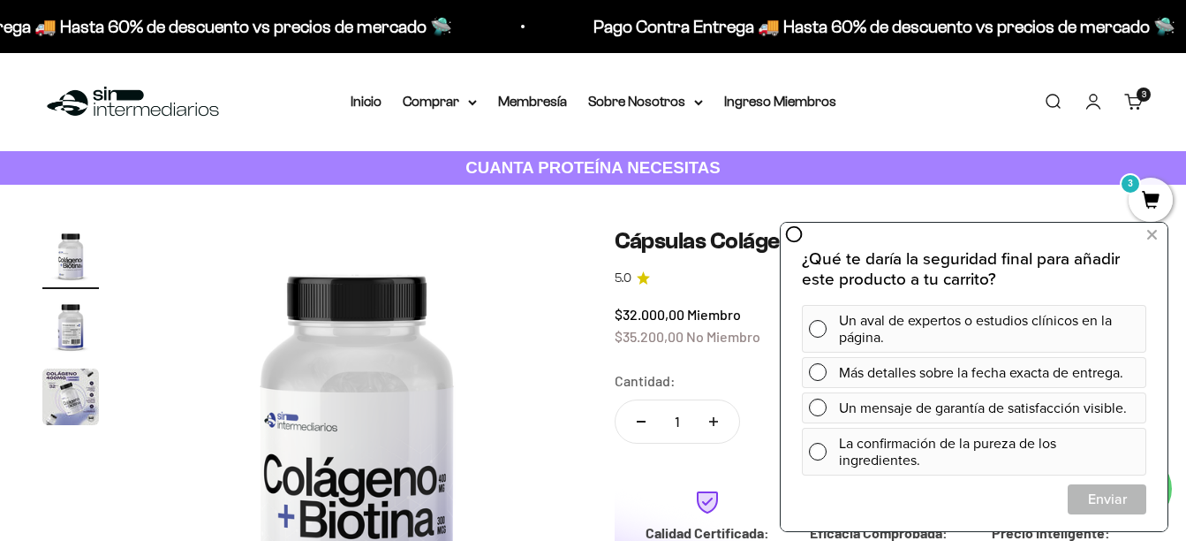
click at [665, 298] on safe-sticky "Cápsulas Colágeno + [MEDICAL_DATA] 5.0 $32.000,00 Miembro $35.200,00 No Miembro…" at bounding box center [880, 460] width 530 height 467
click at [1153, 232] on icon at bounding box center [1152, 234] width 10 height 23
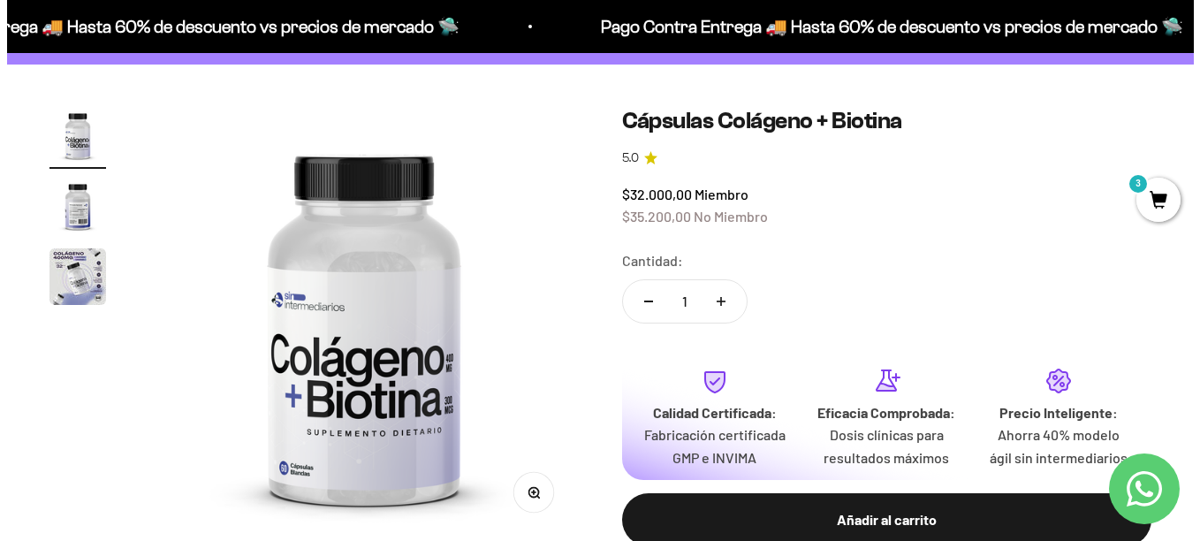
scroll to position [198, 0]
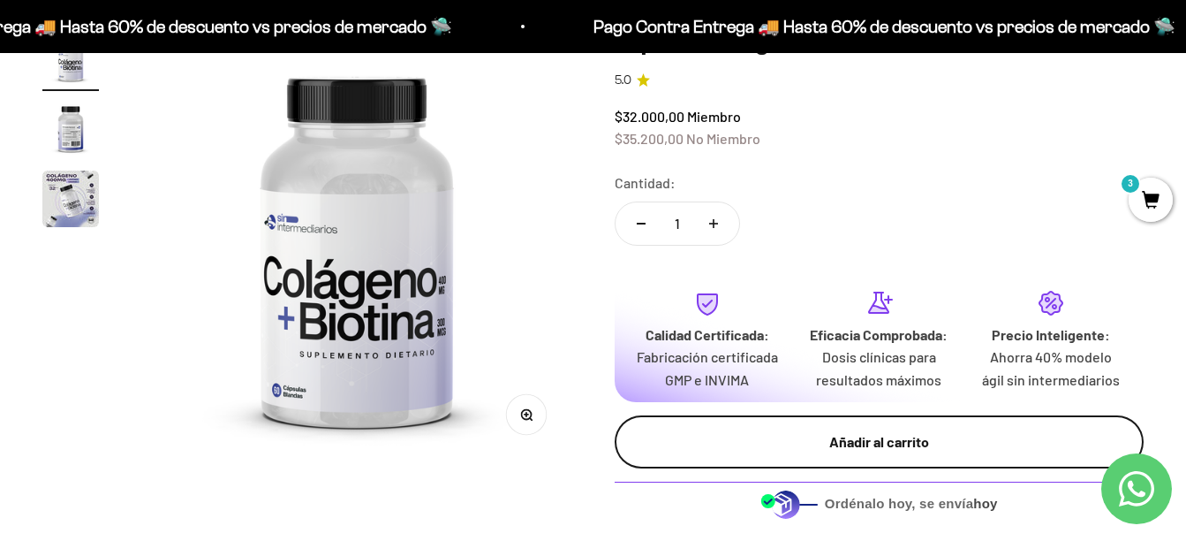
click at [907, 437] on div "Añadir al carrito" at bounding box center [879, 441] width 459 height 23
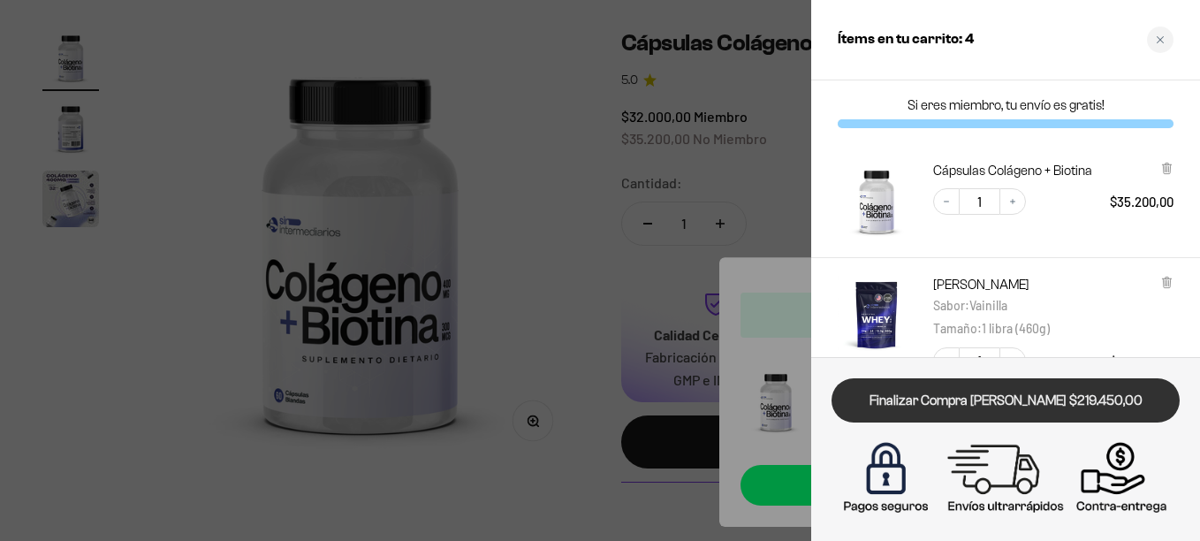
click at [852, 387] on link "Finalizar Compra [PERSON_NAME] $219.450,00" at bounding box center [1005, 400] width 348 height 45
